Goal: Task Accomplishment & Management: Use online tool/utility

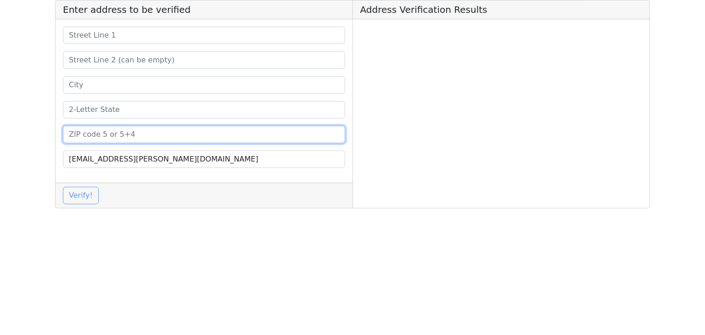
click at [141, 131] on input at bounding box center [204, 134] width 282 height 17
paste input "33181"
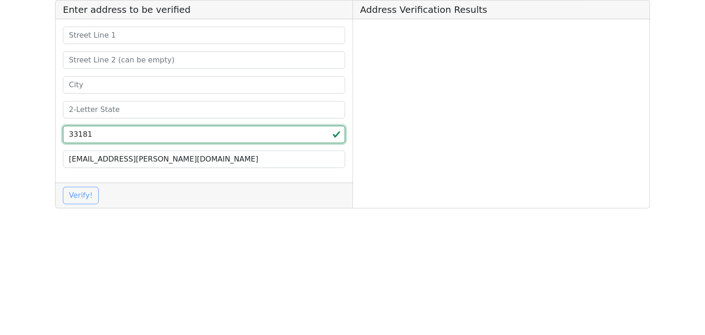
type input "33181"
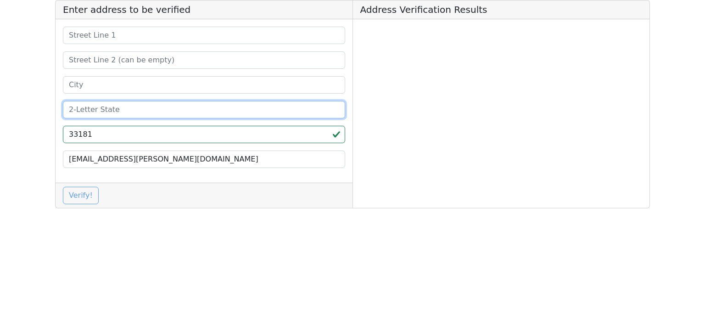
click at [140, 113] on input at bounding box center [204, 109] width 282 height 17
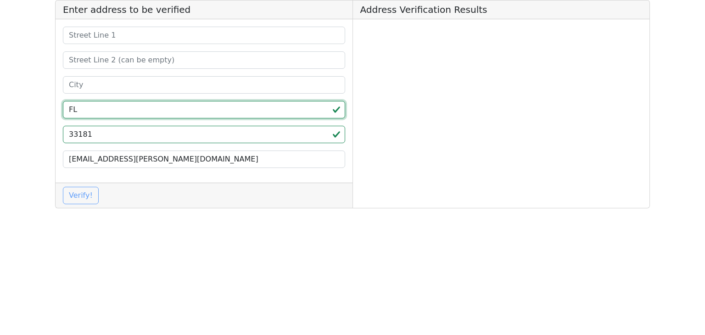
type input "FL"
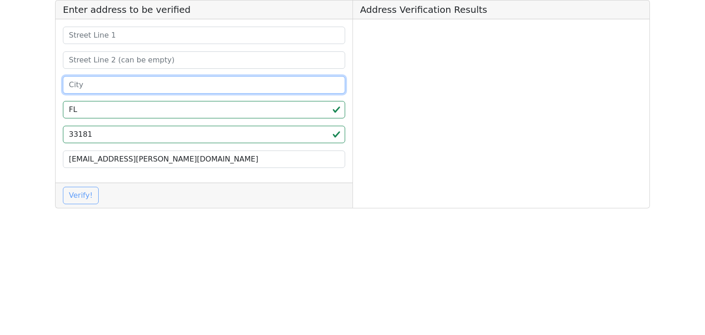
click at [151, 83] on input at bounding box center [204, 84] width 282 height 17
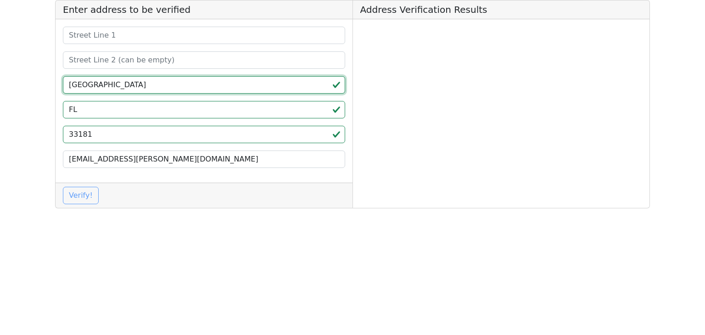
type input "[GEOGRAPHIC_DATA]"
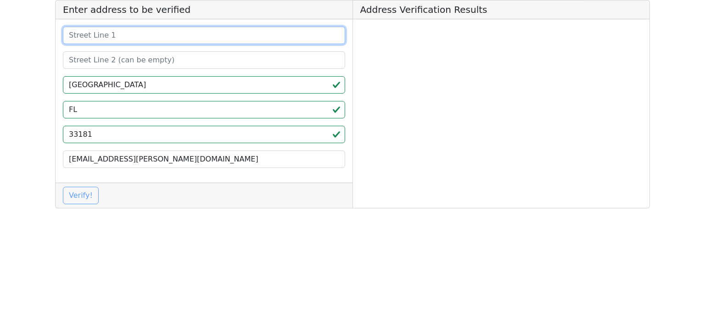
click at [129, 34] on input at bounding box center [204, 35] width 282 height 17
paste input "[STREET_ADDRESS]"
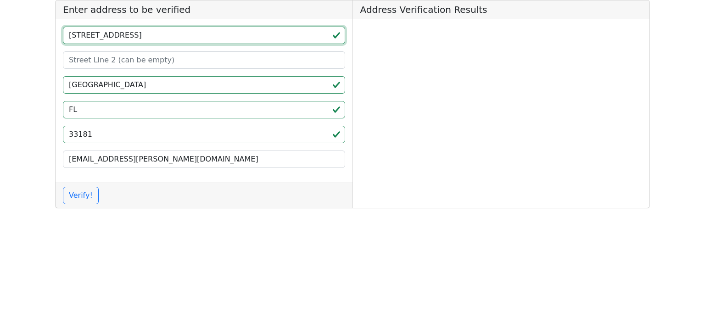
type input "[STREET_ADDRESS]"
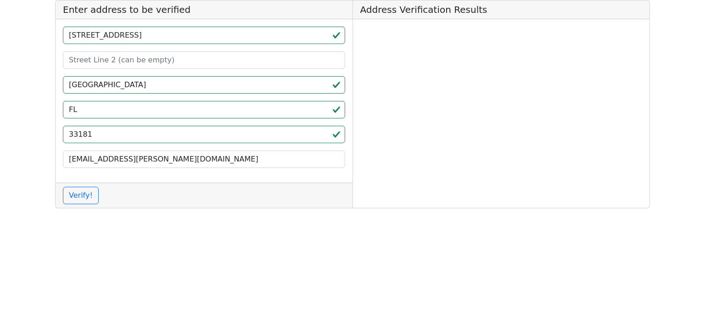
click at [450, 104] on div "Address Verification Results" at bounding box center [502, 104] width 298 height 208
click at [91, 198] on button "Verify!" at bounding box center [81, 195] width 36 height 17
